Goal: Obtain resource: Obtain resource

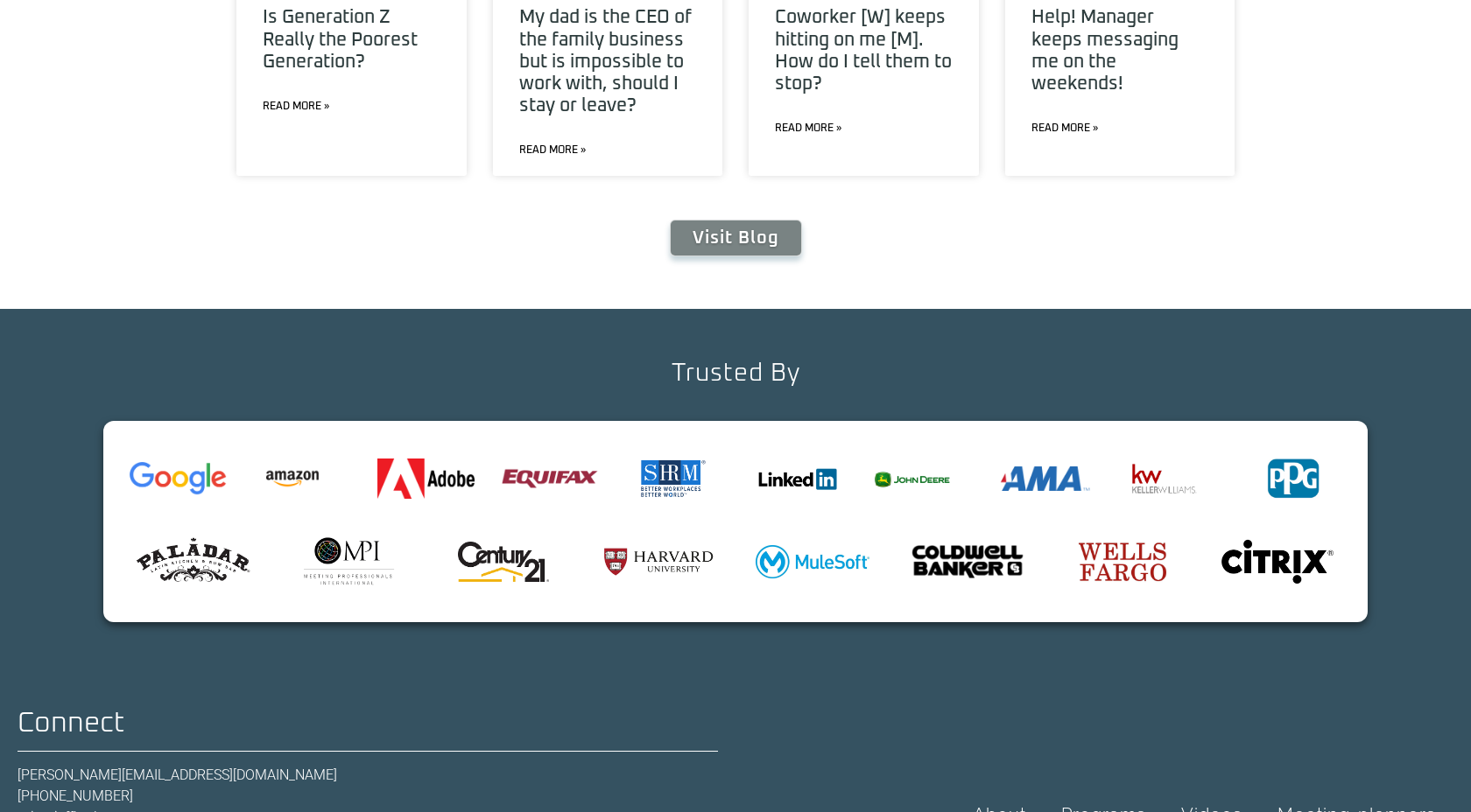
scroll to position [6511, 0]
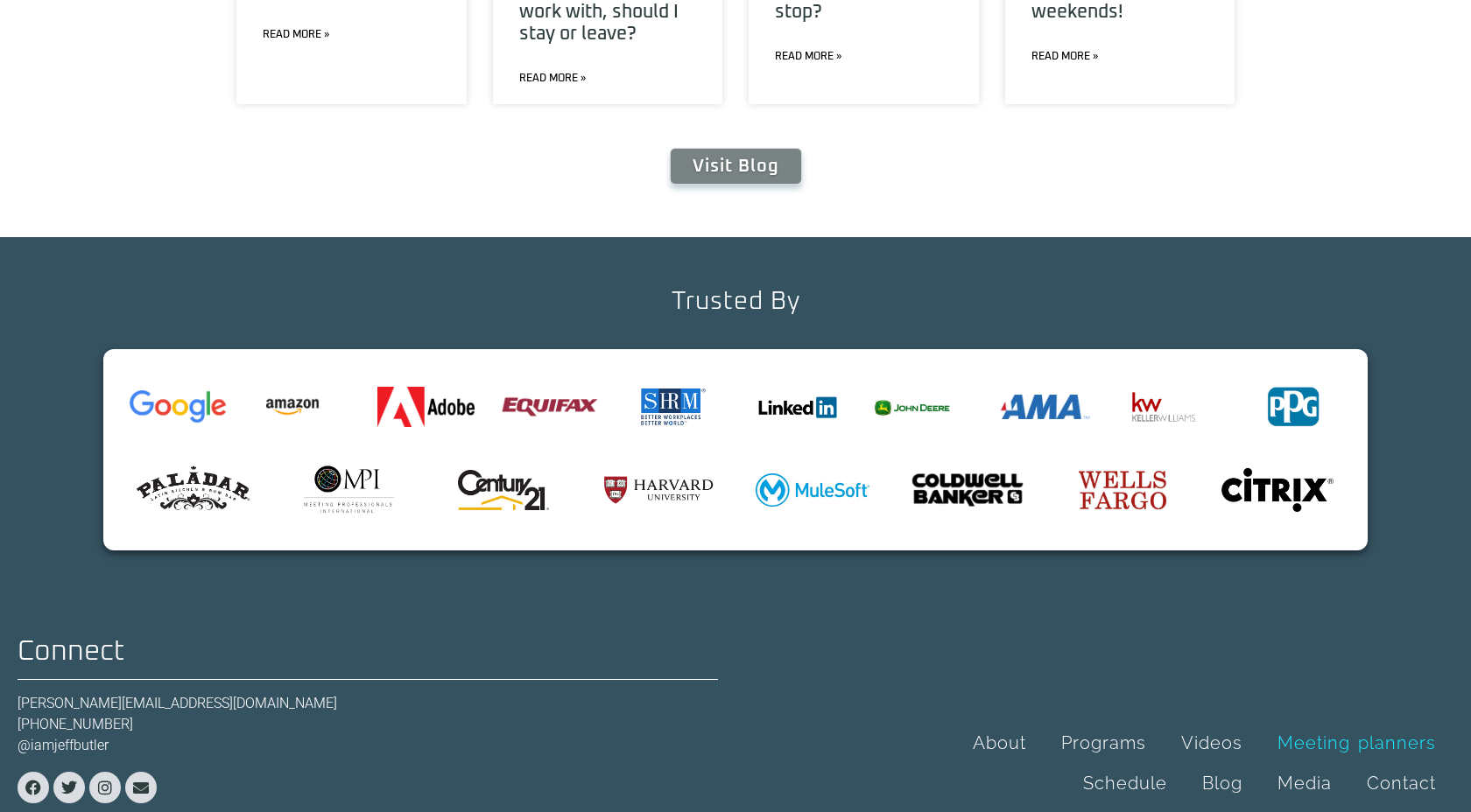
click at [1391, 723] on link "Meeting planners" at bounding box center [1357, 743] width 194 height 40
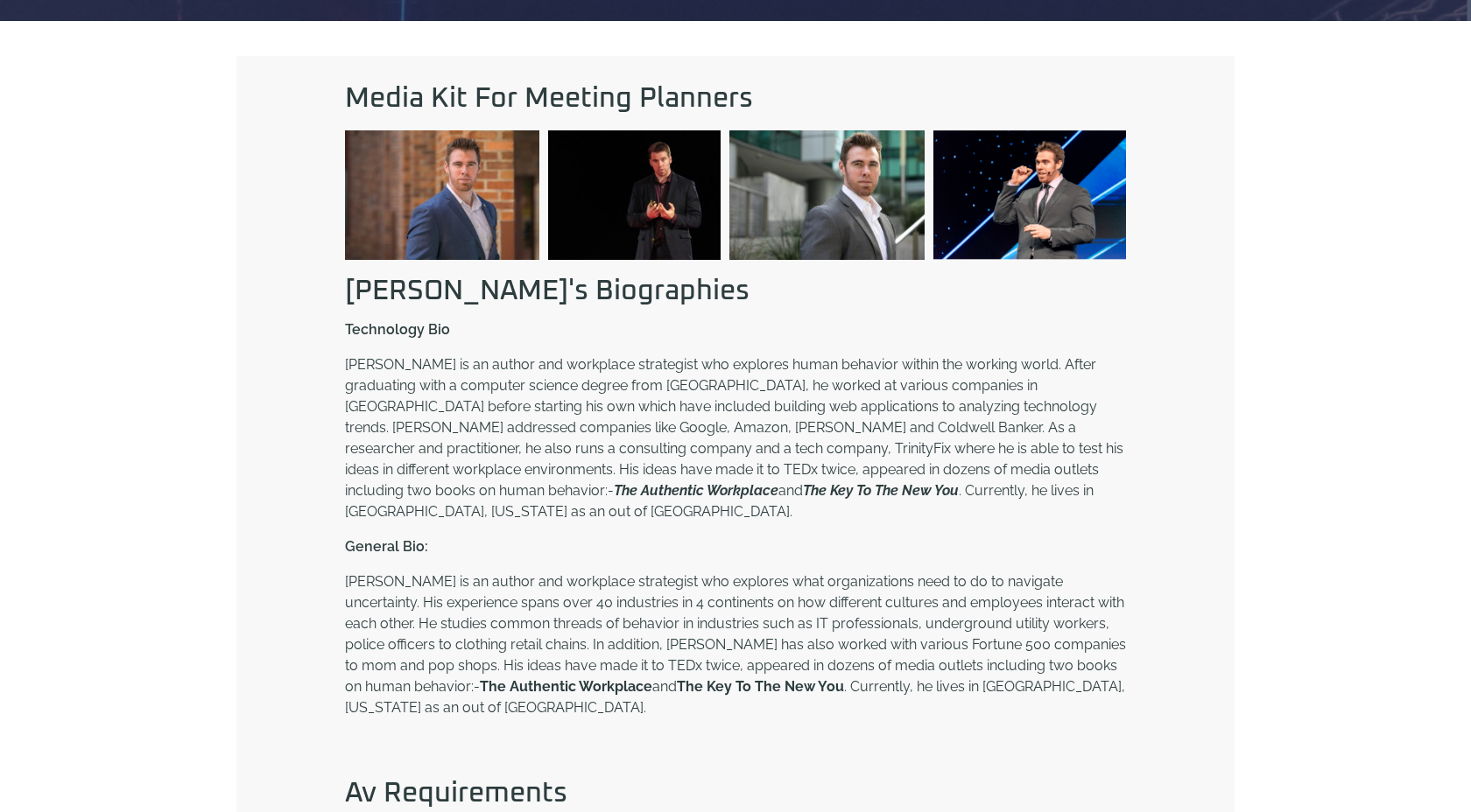
scroll to position [687, 0]
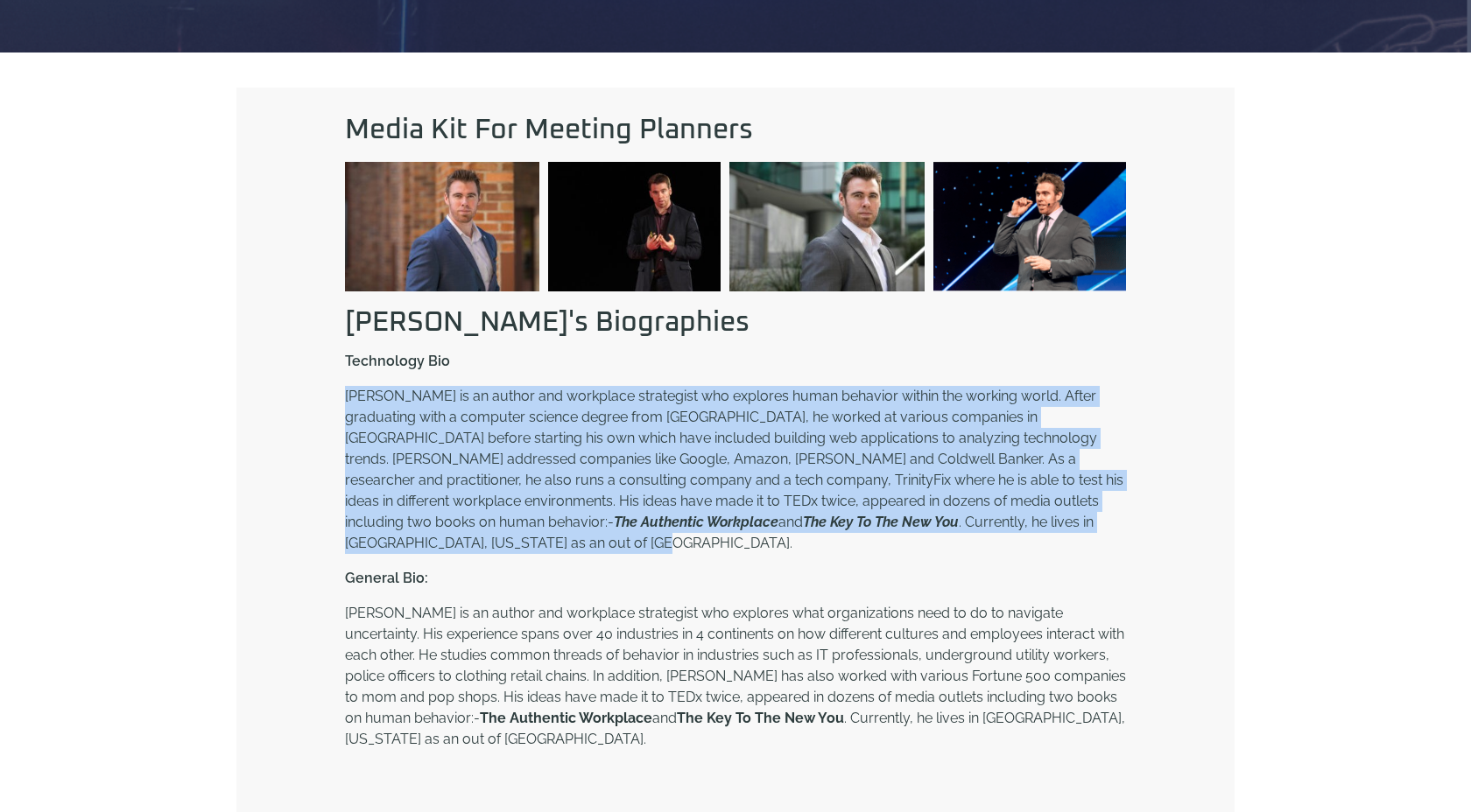
drag, startPoint x: 1017, startPoint y: 520, endPoint x: 328, endPoint y: 387, distance: 701.7
click at [328, 387] on div "Media Kit For Meeting Planners Download Download Download Download [PERSON_NAME…" at bounding box center [736, 673] width 998 height 1172
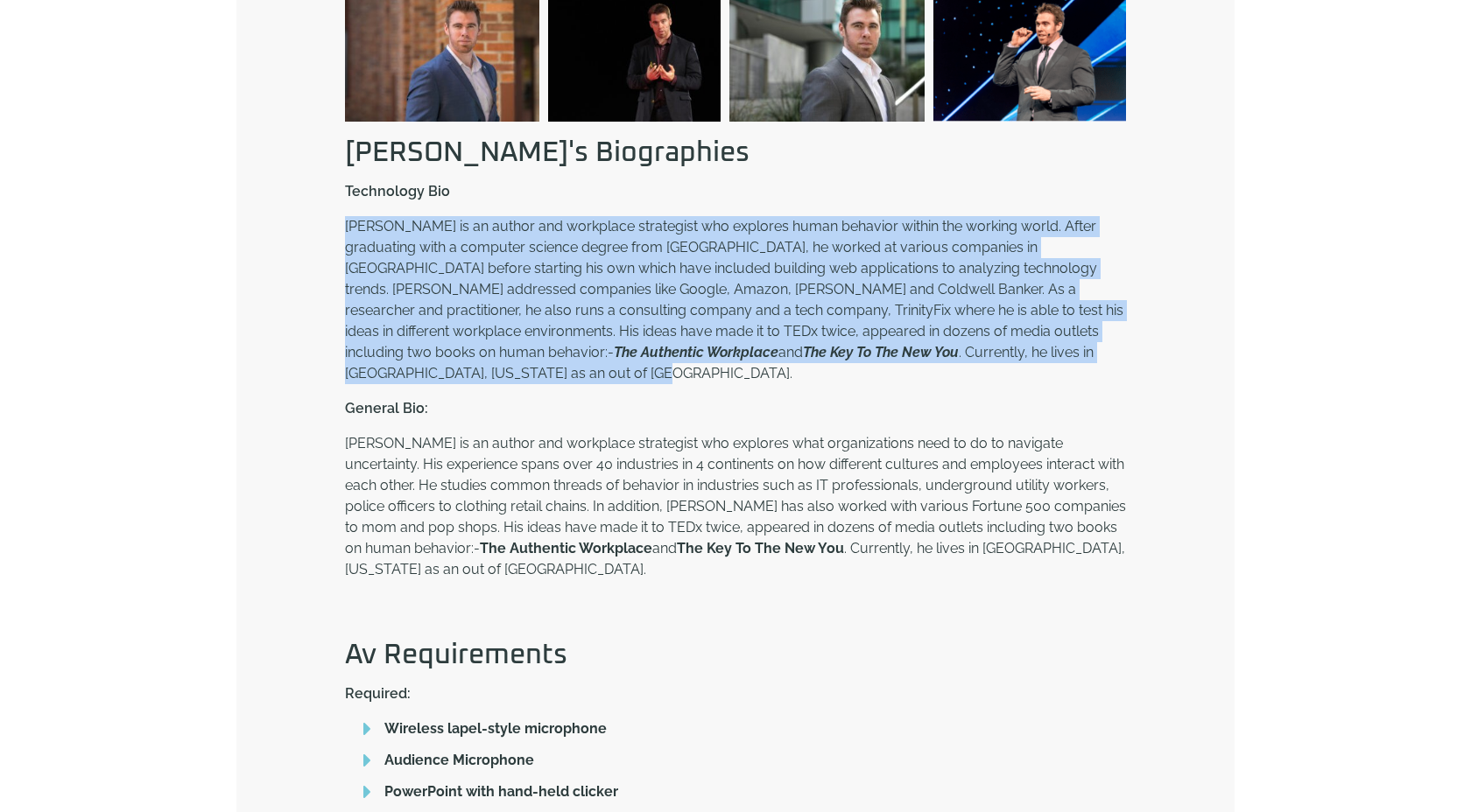
scroll to position [883, 0]
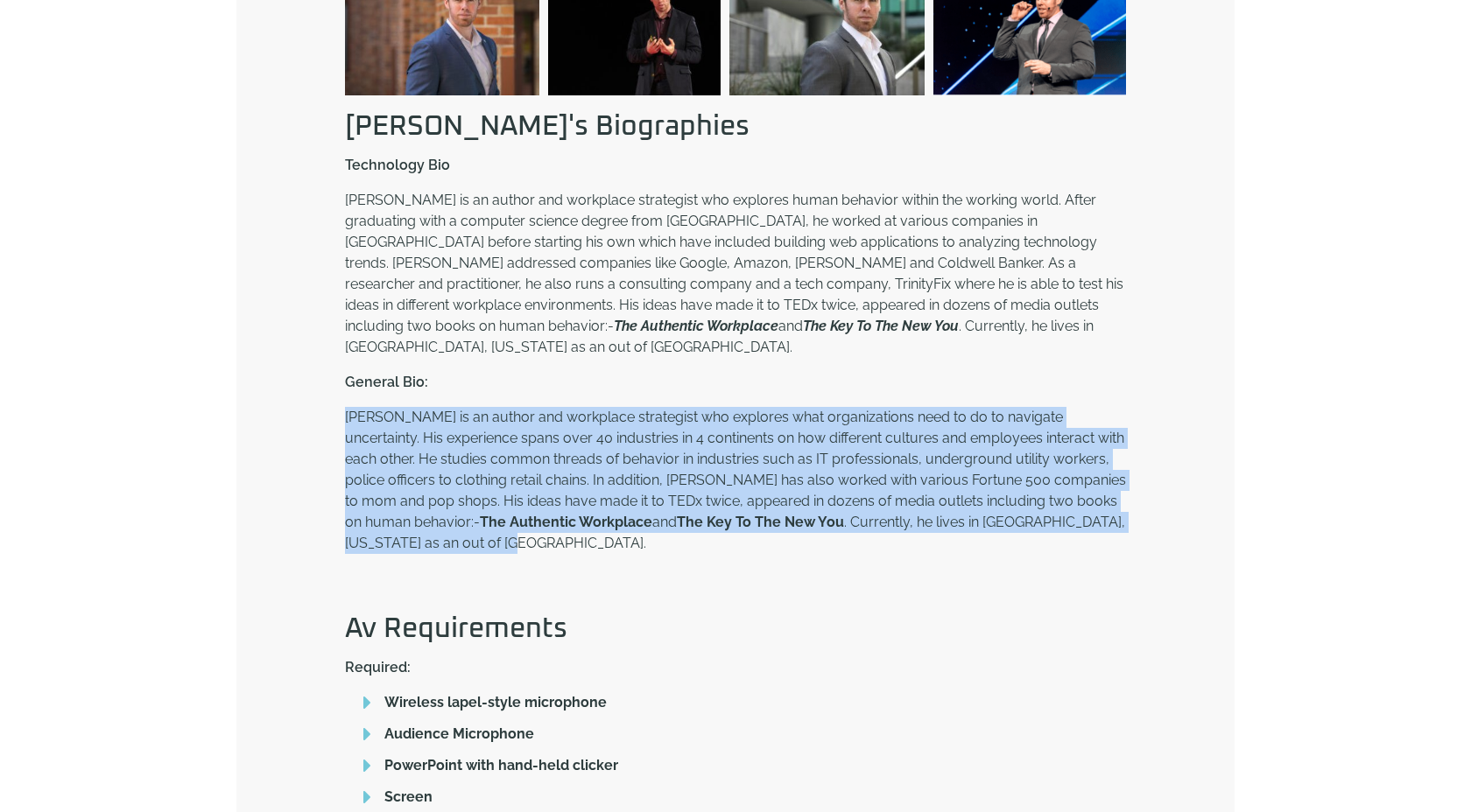
drag, startPoint x: 1096, startPoint y: 500, endPoint x: 343, endPoint y: 398, distance: 759.9
click at [337, 397] on div "Media Kit For Meeting Planners Download Download Download Download [PERSON_NAME…" at bounding box center [736, 477] width 799 height 1132
copy p "Jeff Butler is an author and workplace strategist who explores what organizatio…"
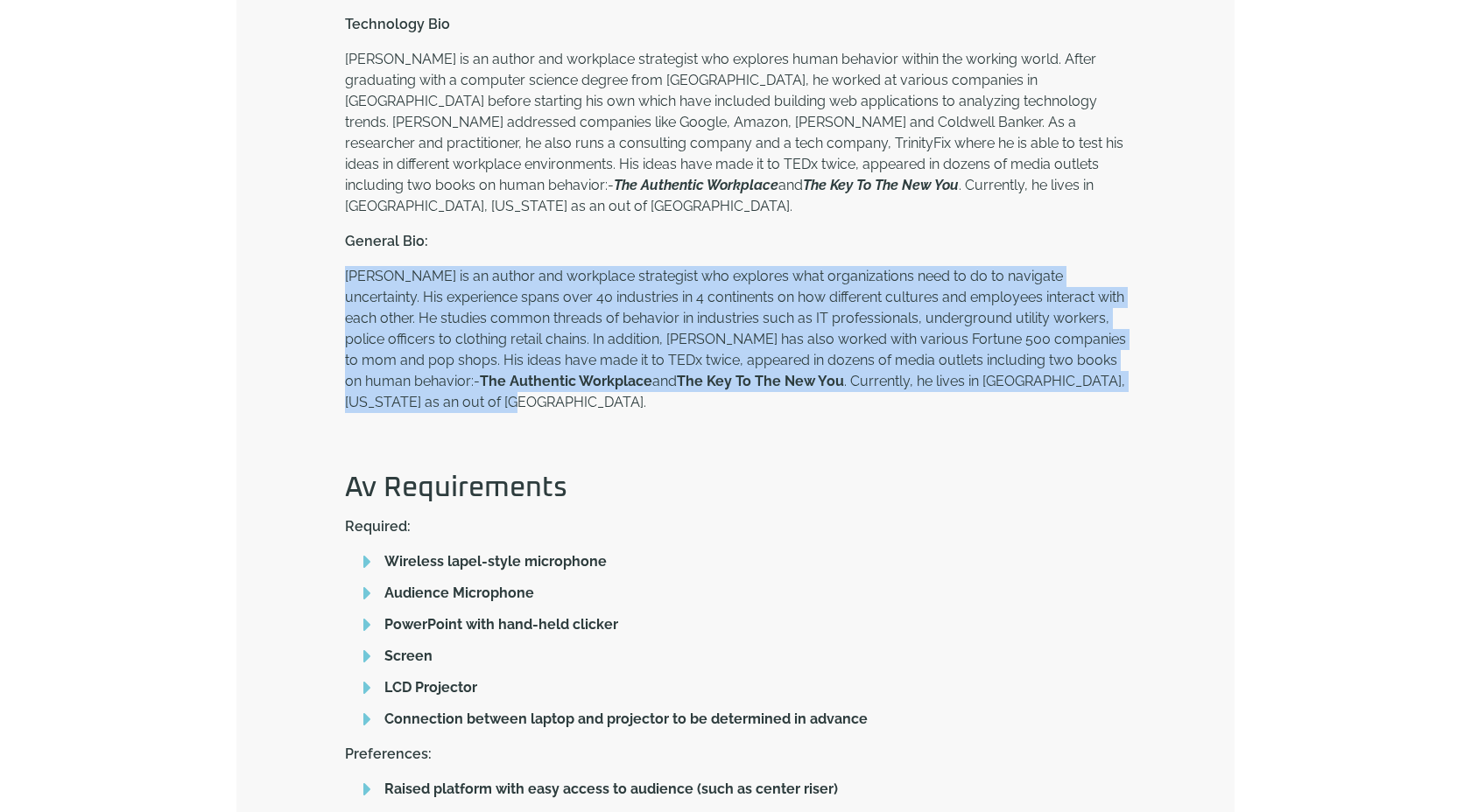
scroll to position [1014, 0]
